Goal: Task Accomplishment & Management: Use online tool/utility

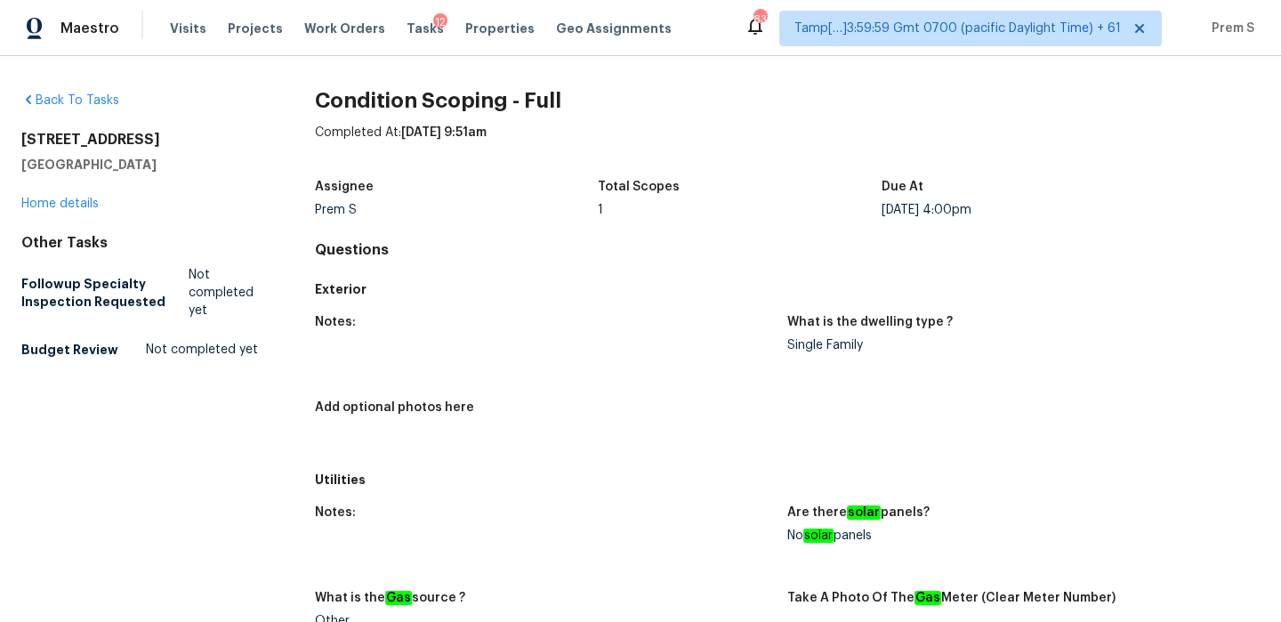
click at [433, 27] on div "12" at bounding box center [440, 22] width 14 height 18
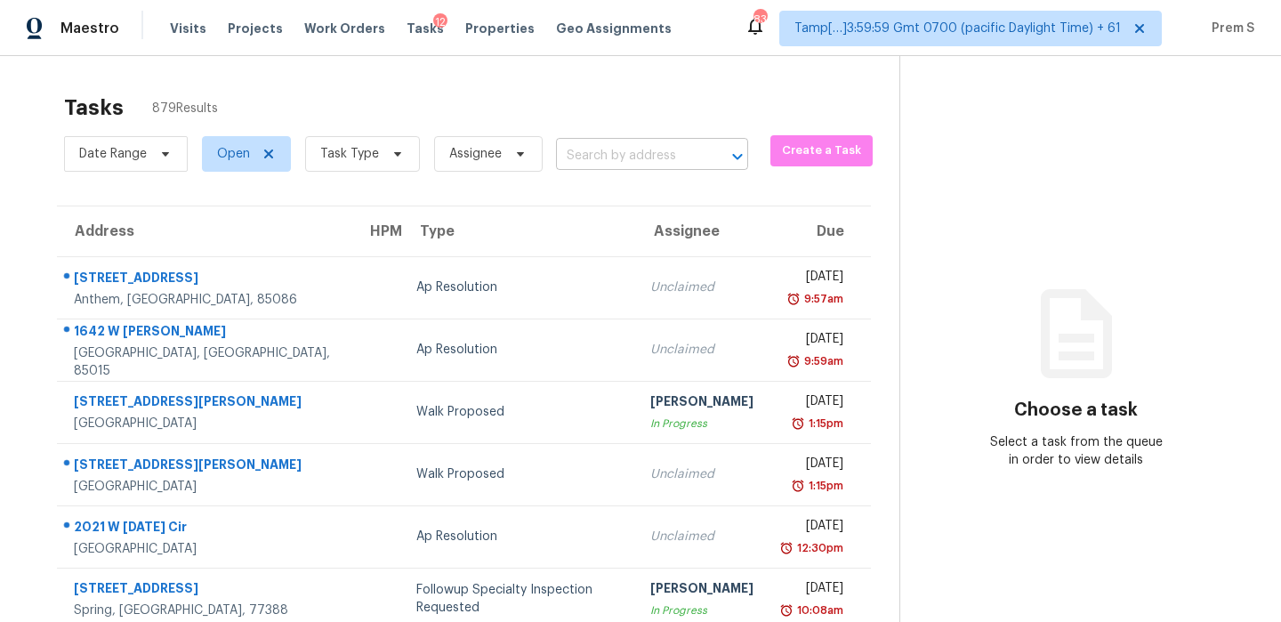
click at [598, 159] on input "text" at bounding box center [627, 156] width 142 height 28
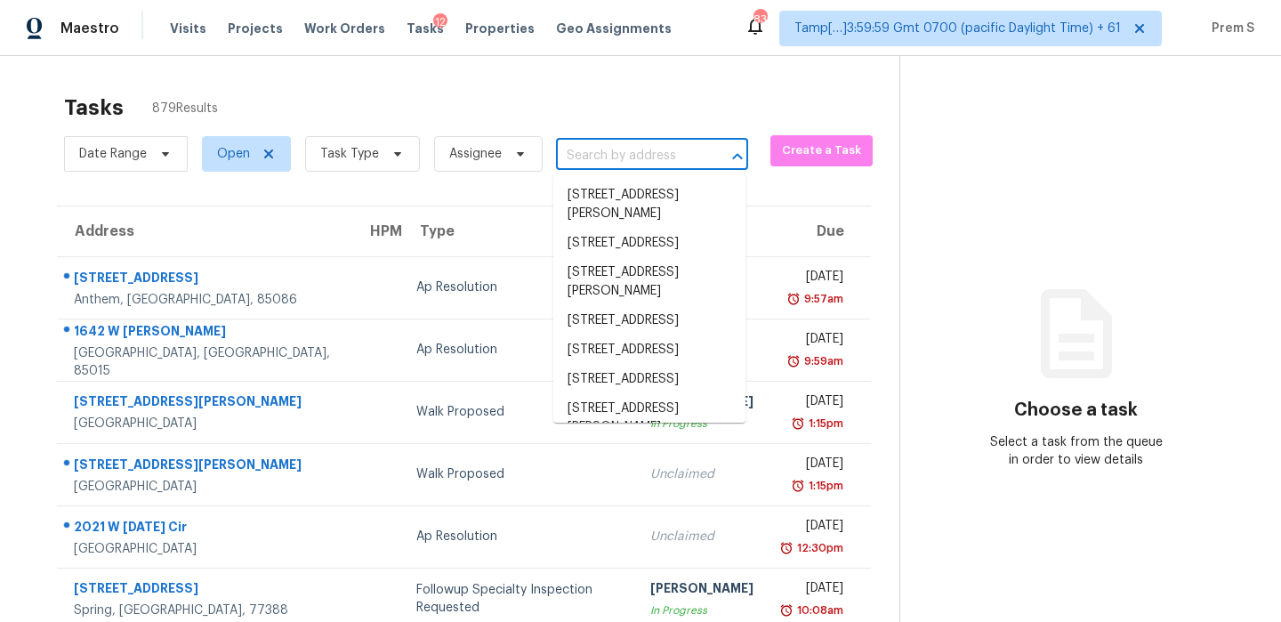
paste input "[STREET_ADDRESS]"
type input "[STREET_ADDRESS]"
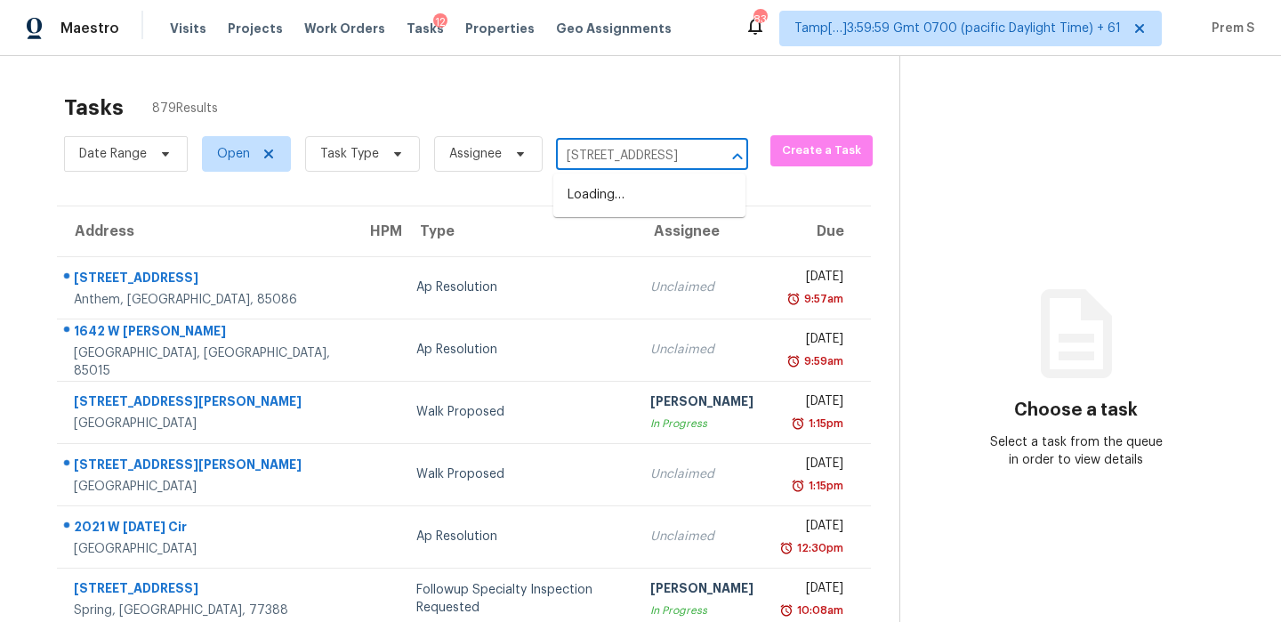
scroll to position [0, 136]
click at [610, 187] on li "[STREET_ADDRESS]" at bounding box center [649, 195] width 192 height 29
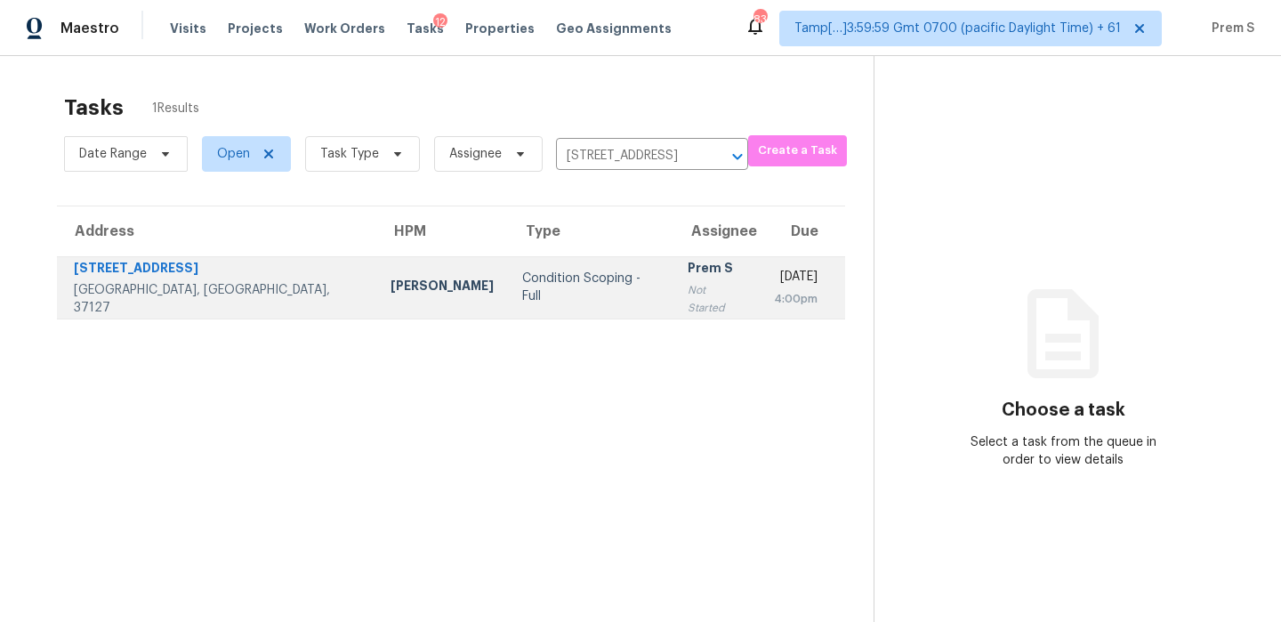
click at [688, 281] on div "Prem S" at bounding box center [717, 270] width 58 height 22
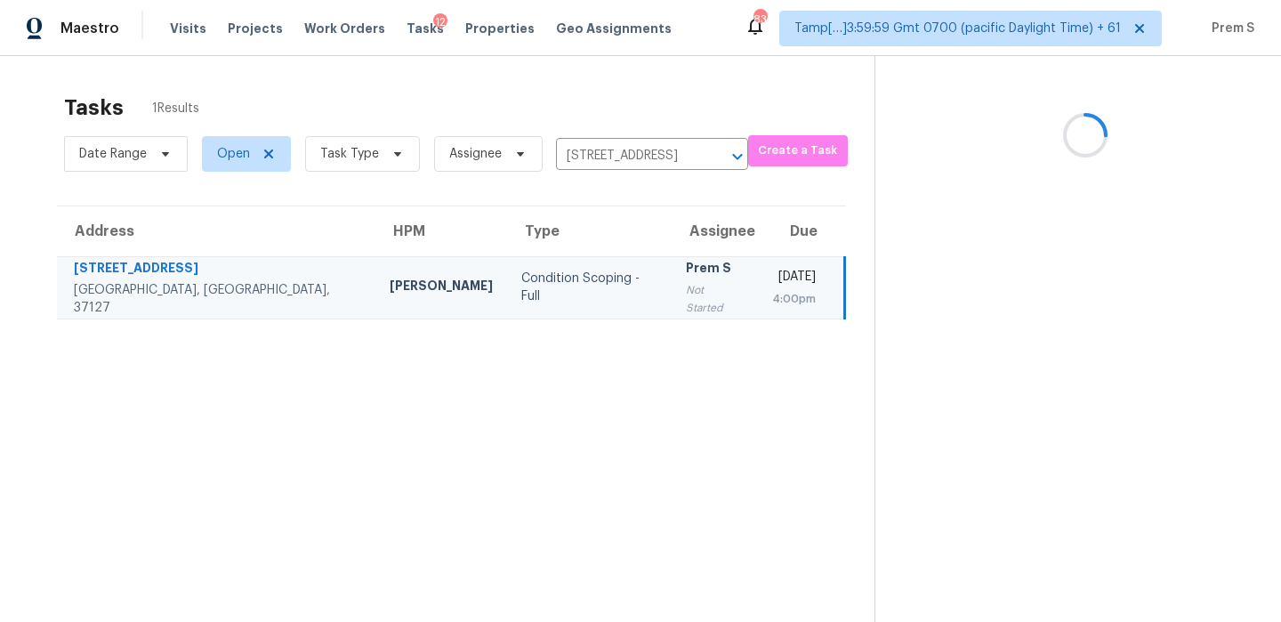
scroll to position [56, 0]
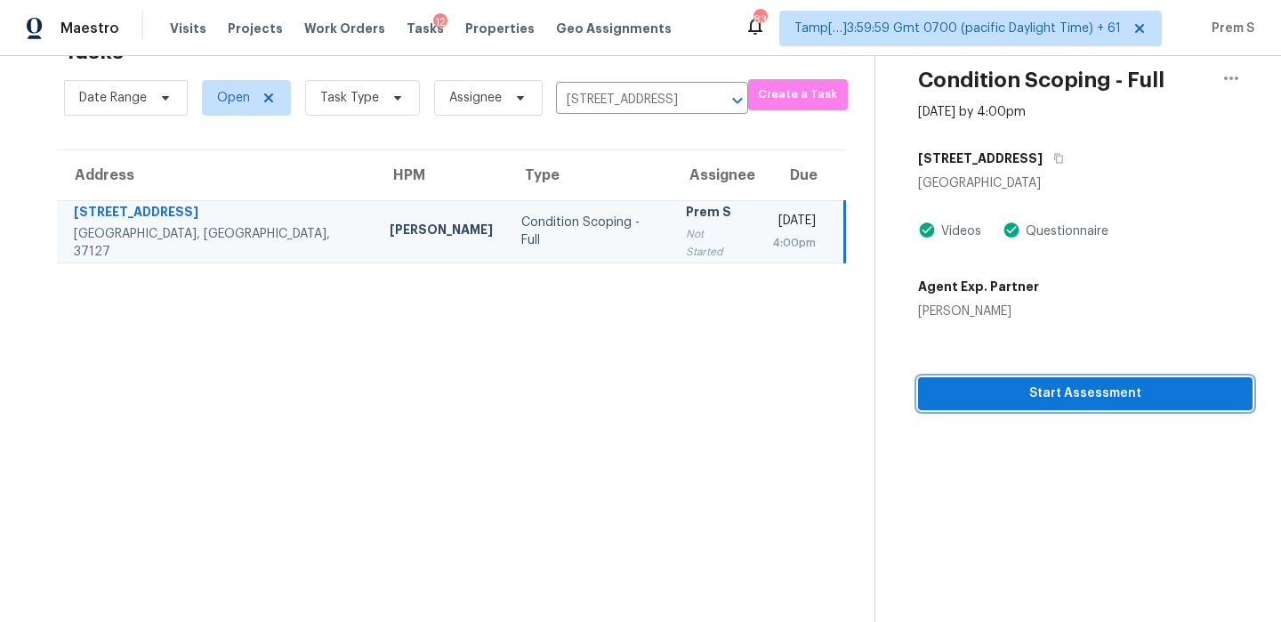
click at [1107, 406] on button "Start Assessment" at bounding box center [1085, 393] width 335 height 33
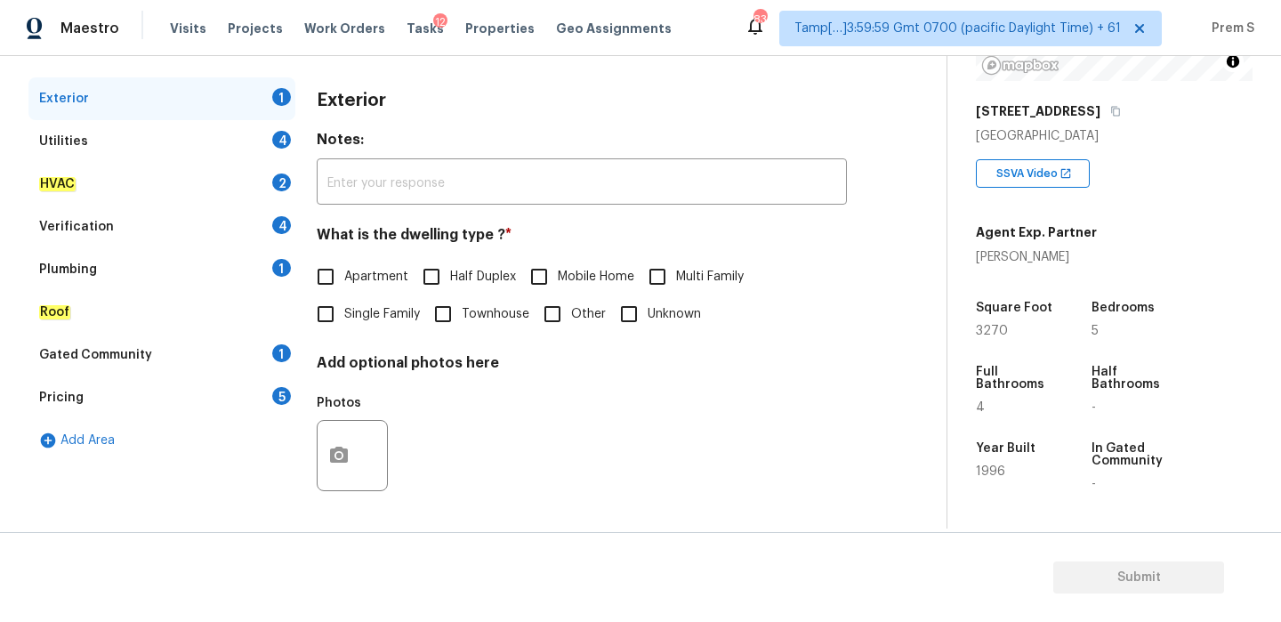
scroll to position [250, 0]
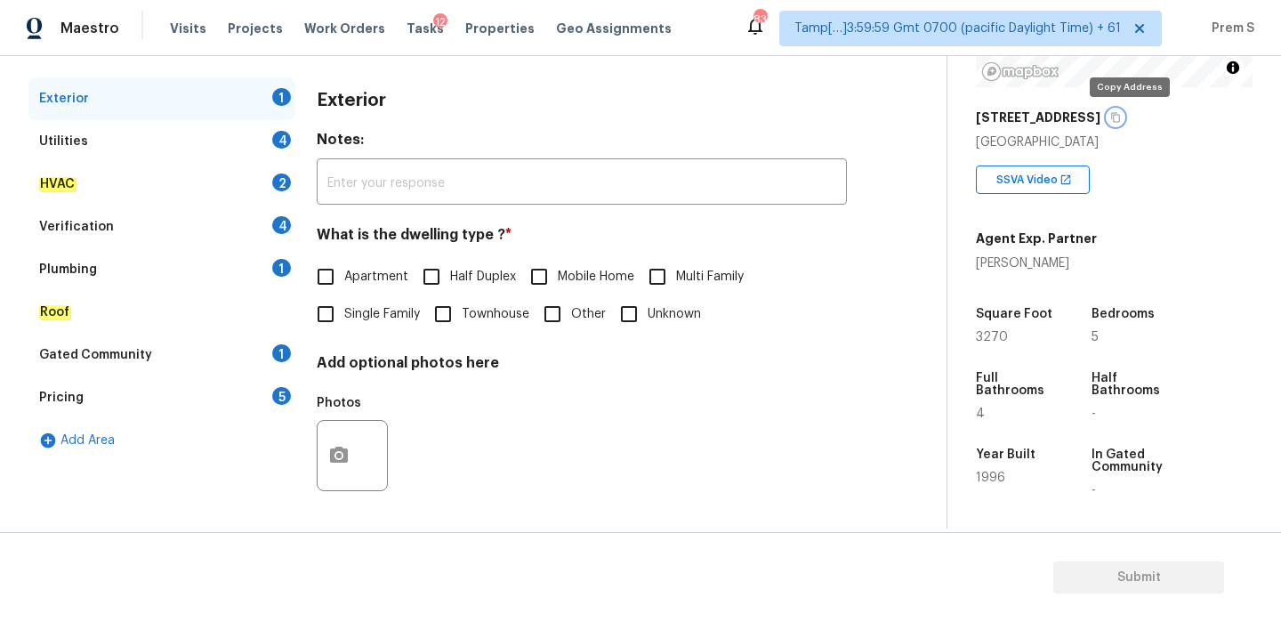
click at [1121, 118] on icon "button" at bounding box center [1115, 117] width 11 height 11
click at [1121, 120] on icon "button" at bounding box center [1115, 117] width 11 height 11
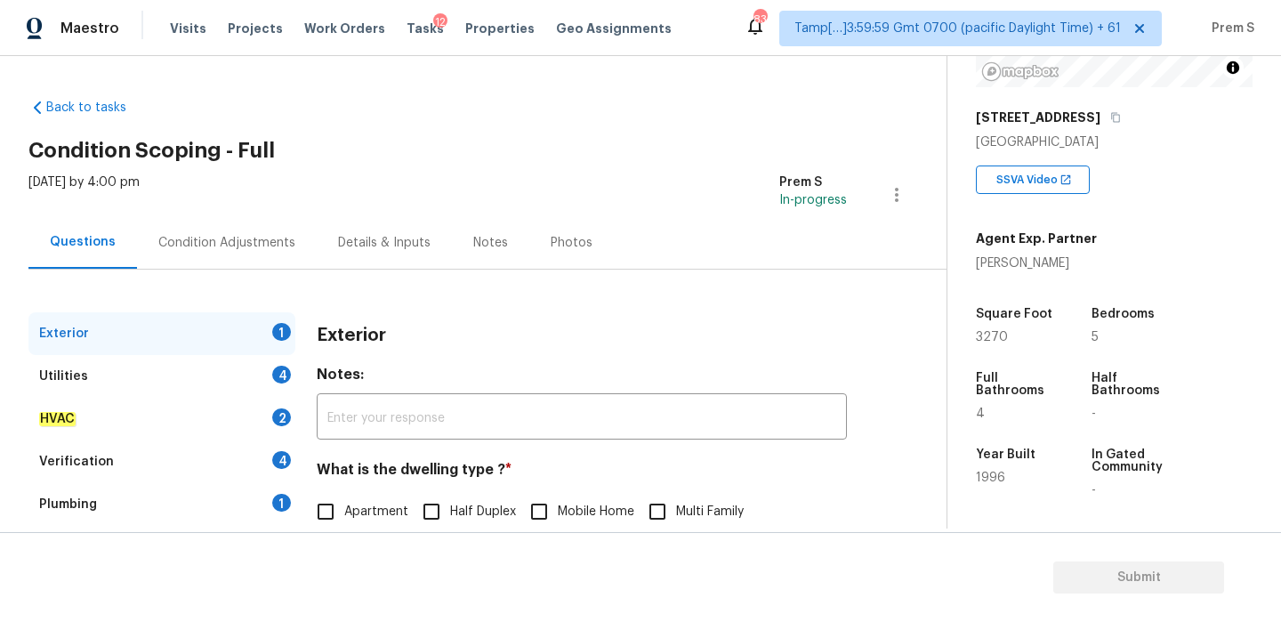
click at [406, 38] on div "Visits Projects Work Orders Tasks 12 Properties Geo Assignments" at bounding box center [431, 29] width 523 height 36
click at [407, 30] on span "Tasks" at bounding box center [425, 28] width 37 height 12
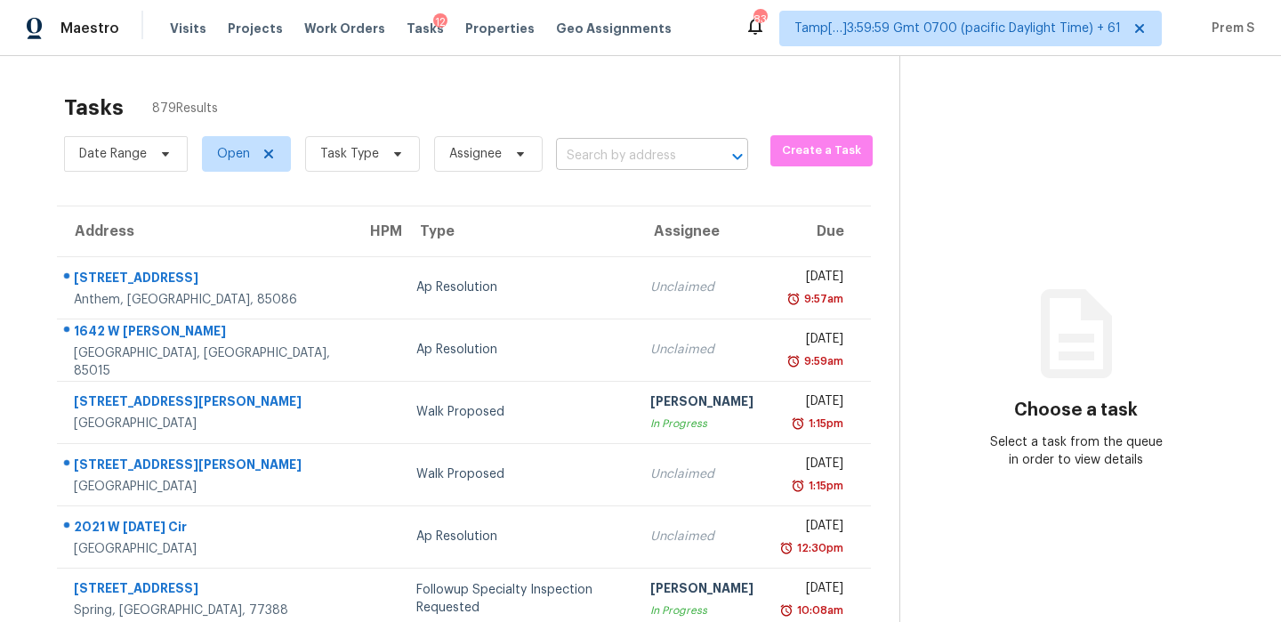
click at [618, 155] on input "text" at bounding box center [627, 156] width 142 height 28
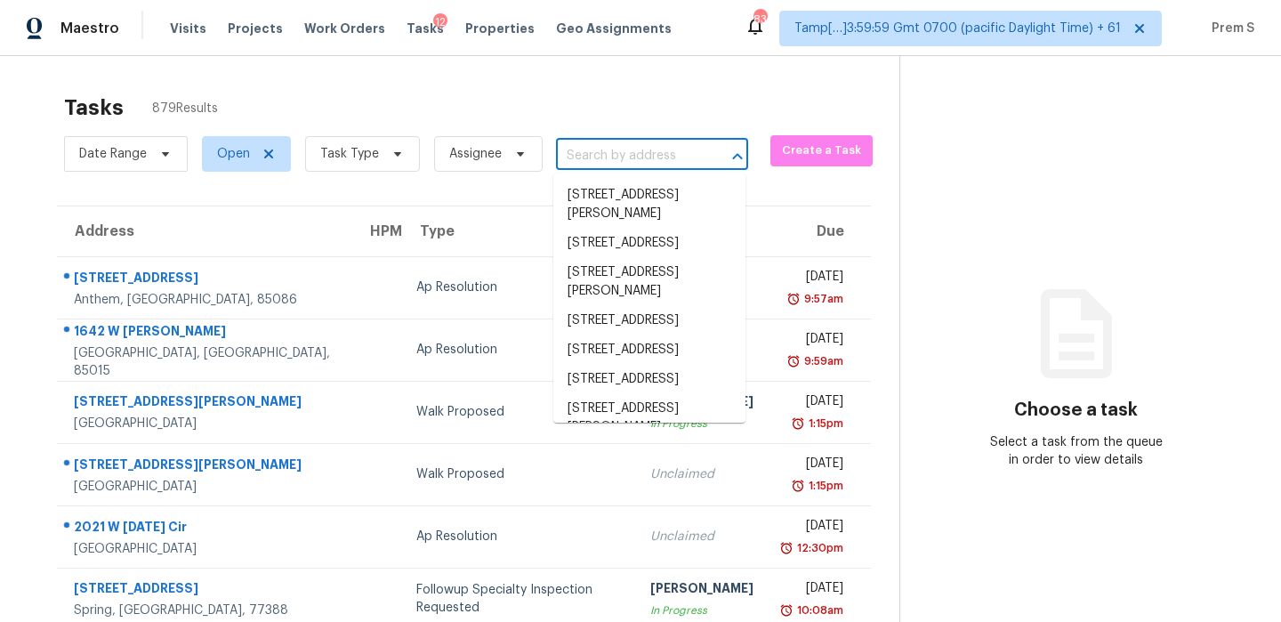
paste input "[STREET_ADDRESS]"
type input "[STREET_ADDRESS]"
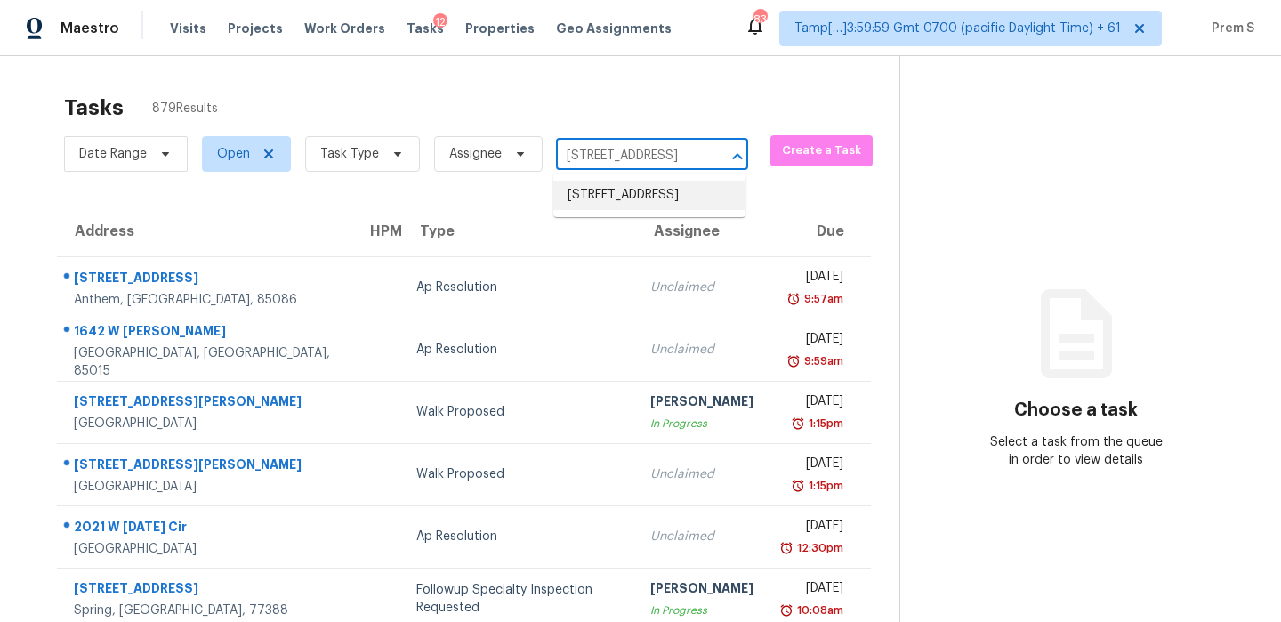
click at [606, 197] on li "[STREET_ADDRESS]" at bounding box center [649, 195] width 192 height 29
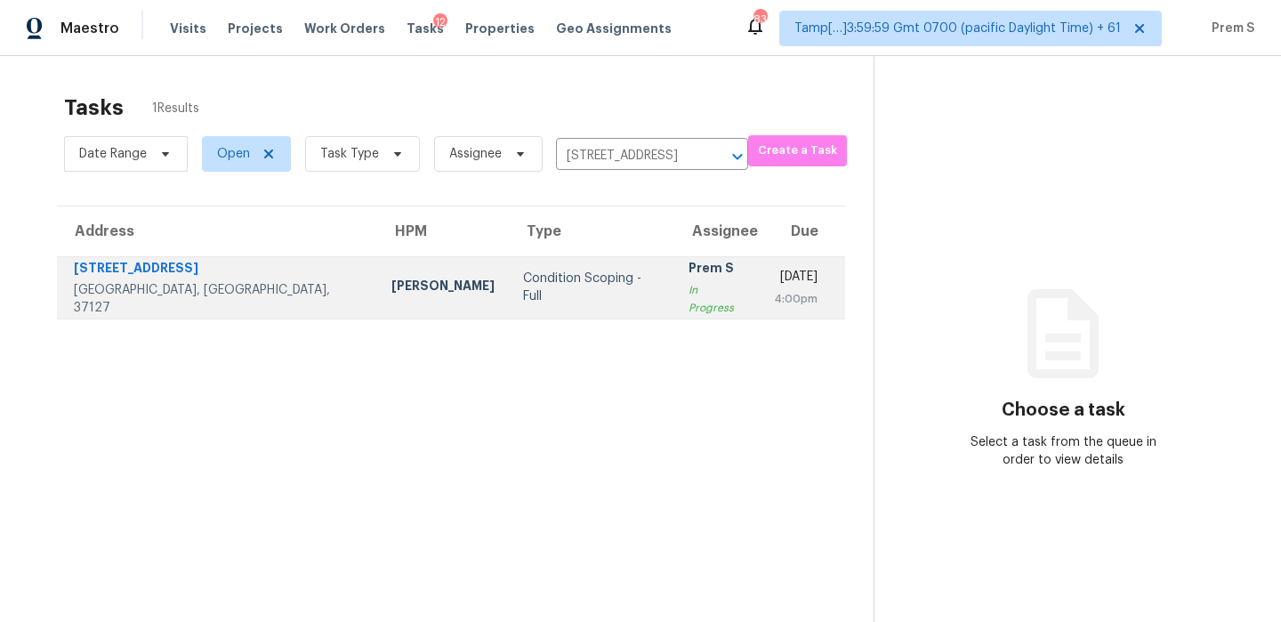
click at [689, 274] on div "Prem S" at bounding box center [717, 270] width 57 height 22
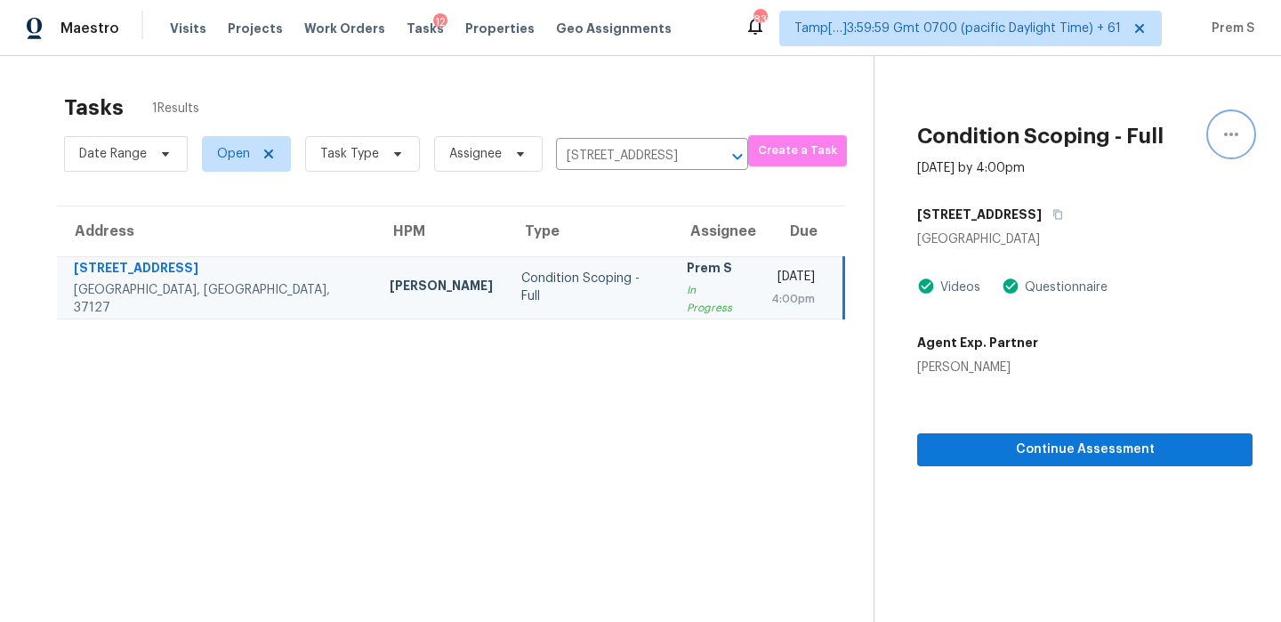
click at [1238, 144] on icon "button" at bounding box center [1231, 134] width 21 height 21
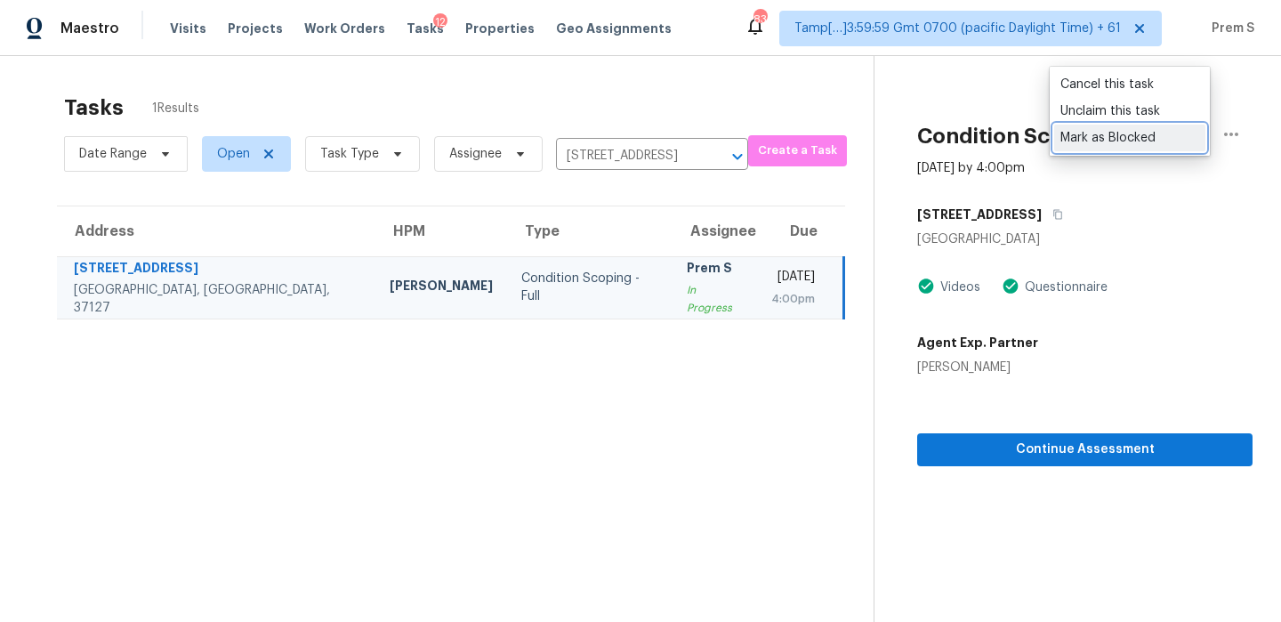
click at [1113, 135] on div "Mark as Blocked" at bounding box center [1130, 138] width 139 height 18
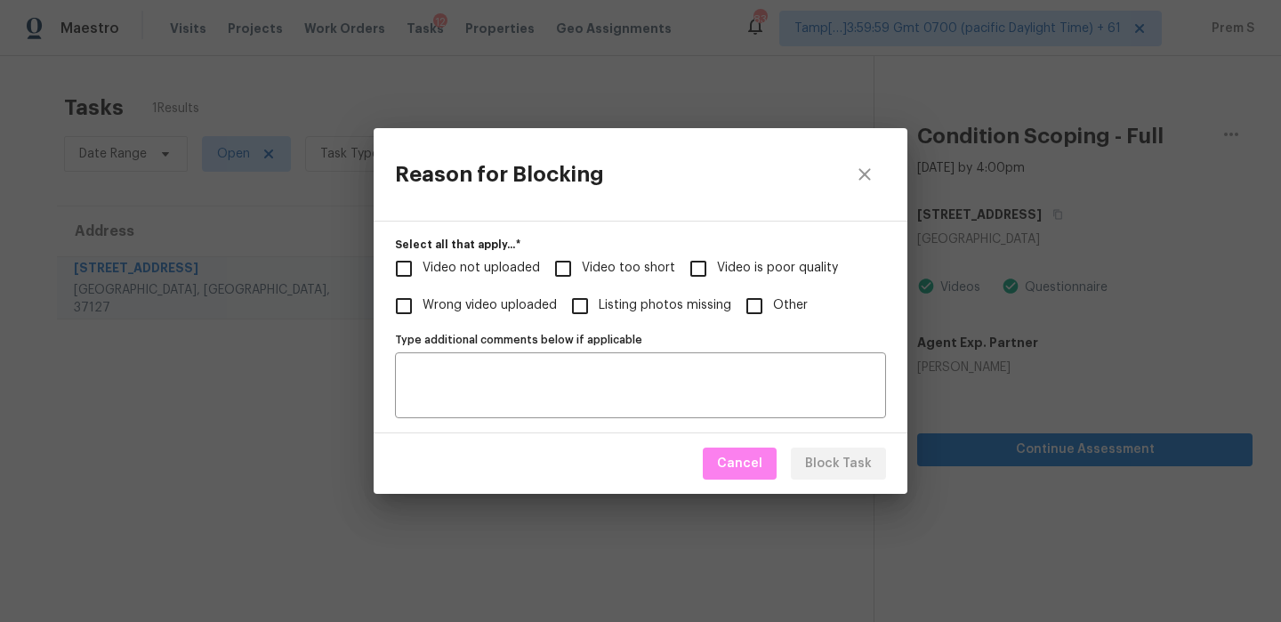
click at [585, 266] on span "Video too short" at bounding box center [628, 268] width 93 height 19
click at [582, 266] on input "Video too short" at bounding box center [562, 268] width 37 height 37
checkbox input "true"
click at [828, 478] on button "Block Task" at bounding box center [838, 464] width 95 height 33
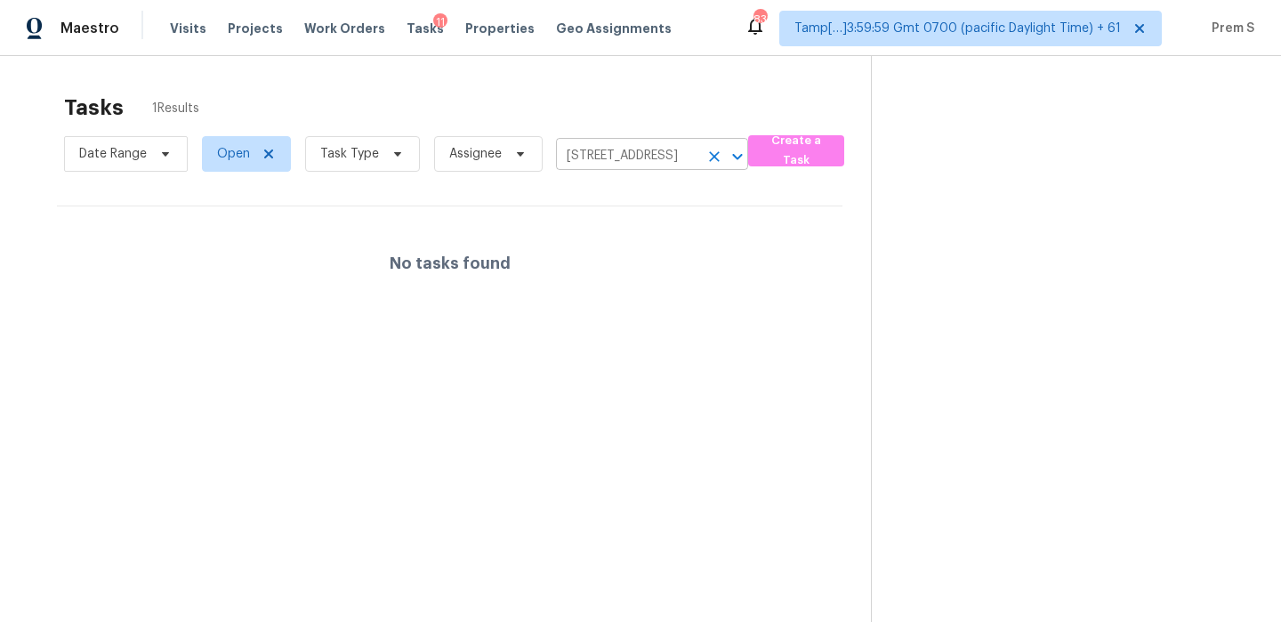
click at [706, 158] on icon "Clear" at bounding box center [715, 157] width 18 height 18
